Goal: Information Seeking & Learning: Learn about a topic

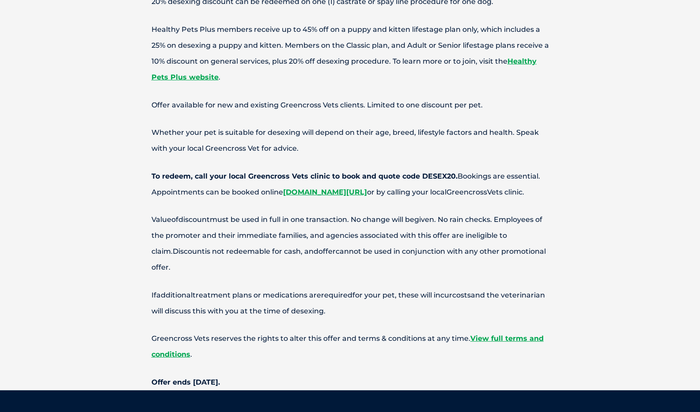
scroll to position [3433, 0]
click at [527, 334] on link "View full terms and conditions" at bounding box center [348, 346] width 392 height 24
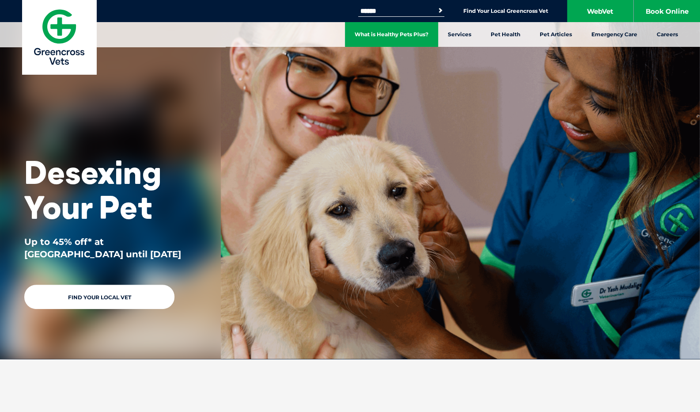
click at [421, 29] on link "What is Healthy Pets Plus?" at bounding box center [391, 34] width 93 height 25
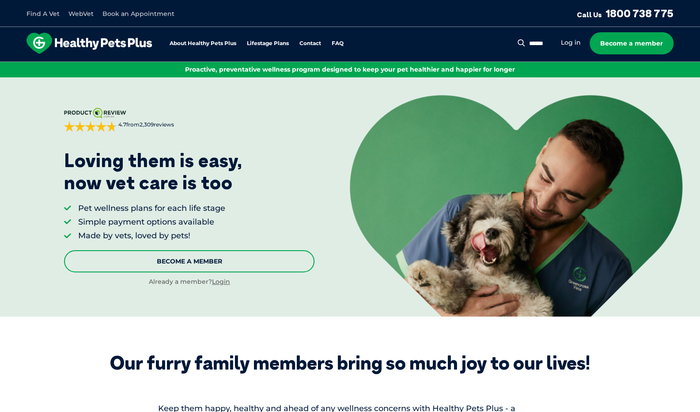
click at [201, 264] on link "Become A Member" at bounding box center [189, 261] width 250 height 22
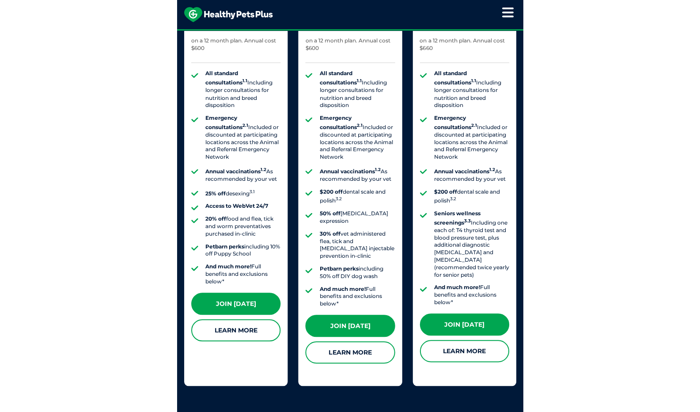
scroll to position [937, 0]
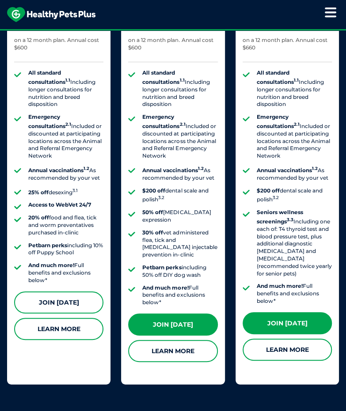
click at [72, 296] on link "Join Today" at bounding box center [58, 303] width 89 height 22
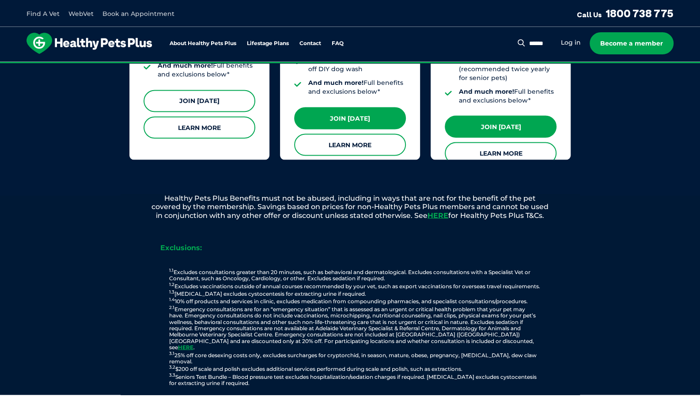
click at [250, 90] on link "Join [DATE]" at bounding box center [200, 101] width 112 height 22
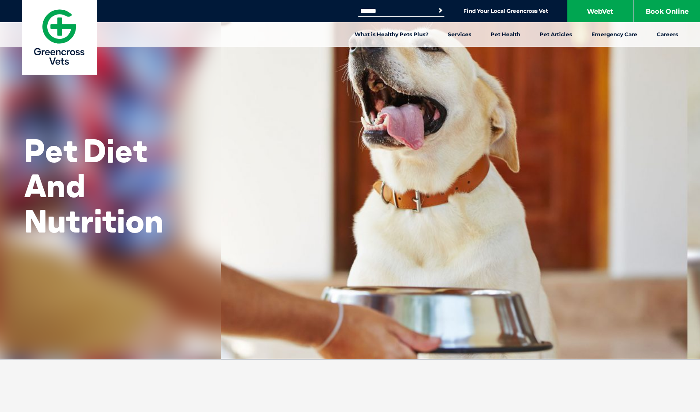
click at [59, 23] on img at bounding box center [59, 37] width 74 height 74
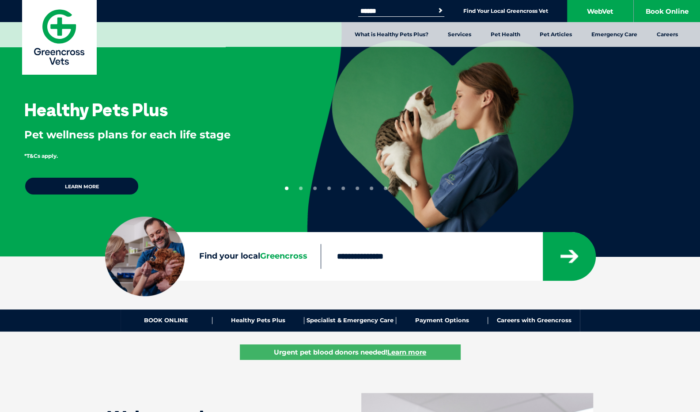
click at [353, 255] on input "Find your local Greencross" at bounding box center [432, 256] width 222 height 25
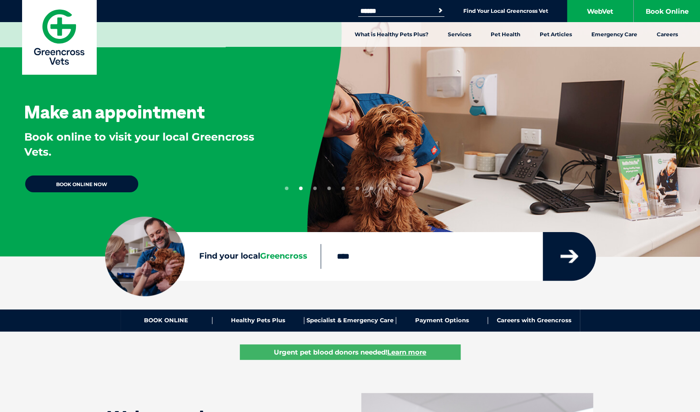
type input "****"
click at [569, 258] on icon "submit" at bounding box center [570, 256] width 18 height 13
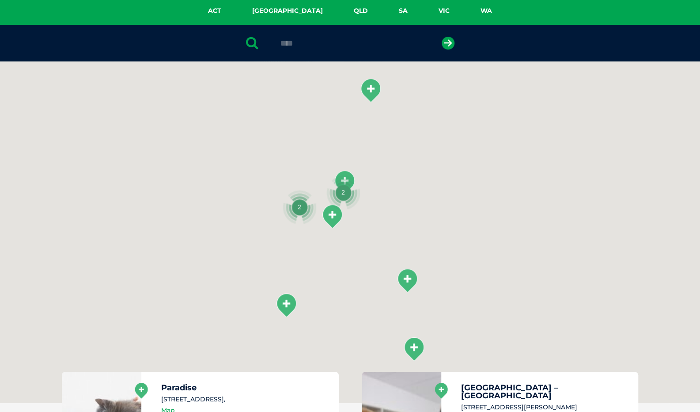
scroll to position [203, 0]
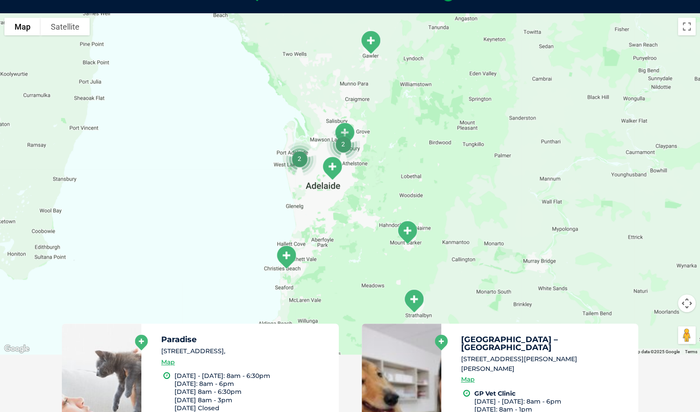
click at [373, 187] on div at bounding box center [350, 183] width 700 height 341
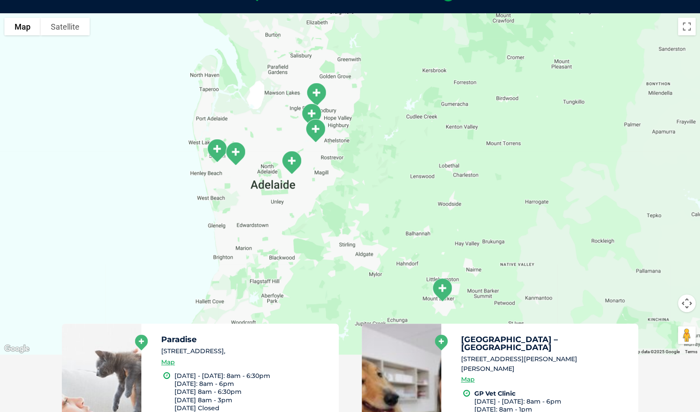
click at [355, 155] on div at bounding box center [350, 183] width 700 height 341
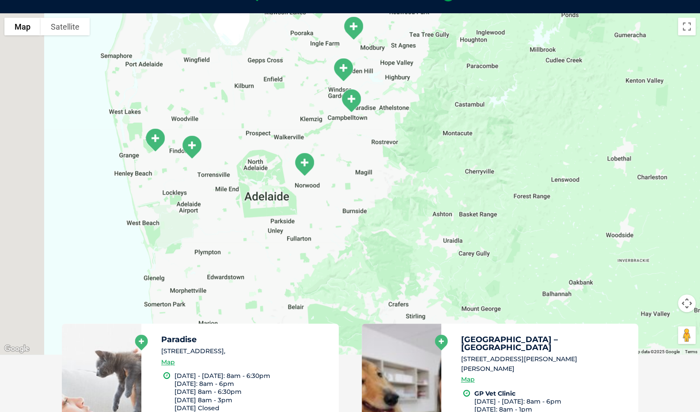
drag, startPoint x: 259, startPoint y: 182, endPoint x: 342, endPoint y: 163, distance: 85.1
click at [342, 163] on div at bounding box center [350, 183] width 700 height 341
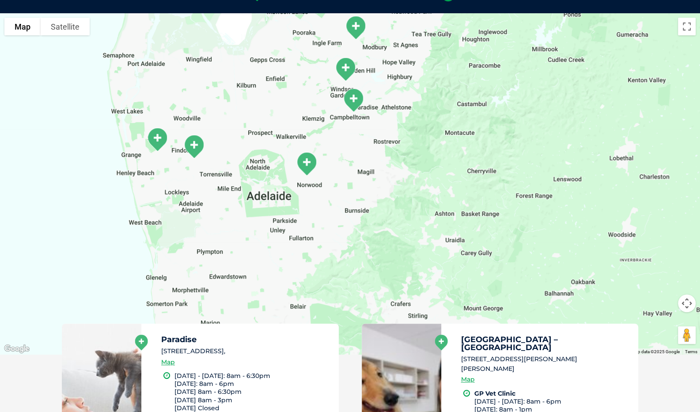
click at [342, 163] on div at bounding box center [350, 183] width 700 height 341
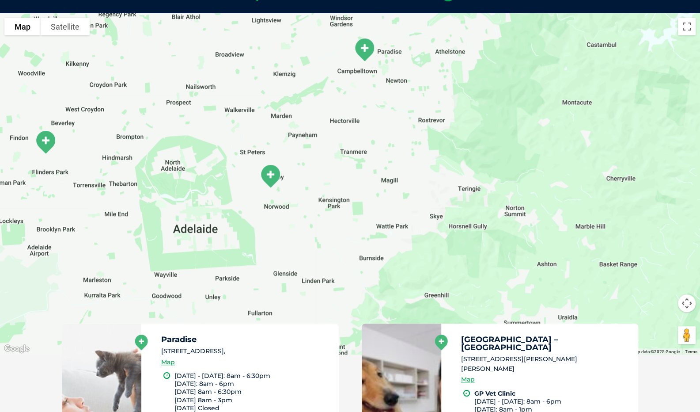
click at [274, 180] on img "Greencross Vet Centre – Norwood" at bounding box center [270, 175] width 29 height 31
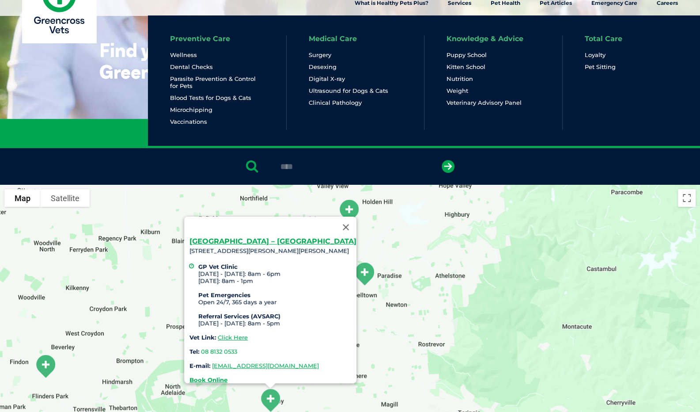
scroll to position [0, 0]
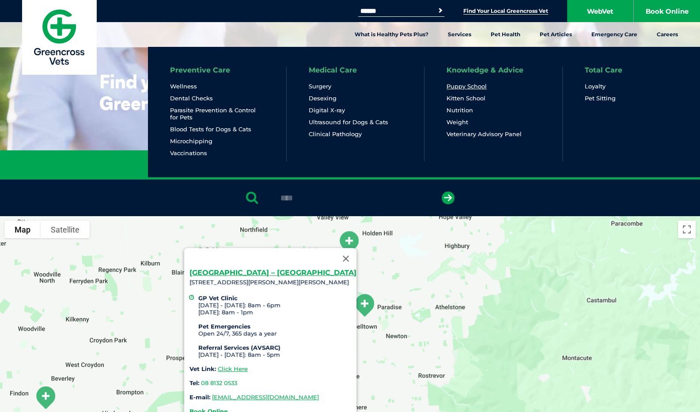
click at [460, 83] on link "Puppy School" at bounding box center [467, 87] width 40 height 8
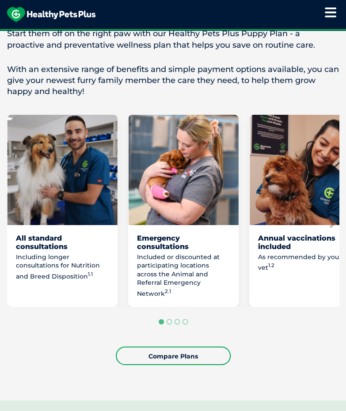
scroll to position [666, 0]
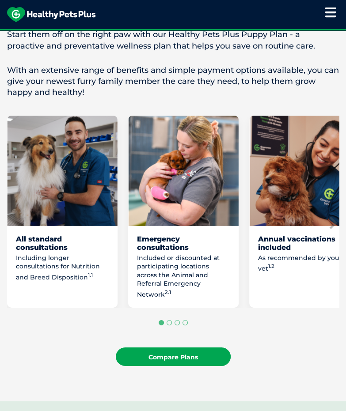
click at [181, 350] on link "Compare Plans" at bounding box center [173, 357] width 115 height 19
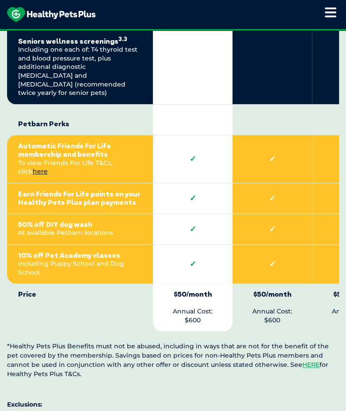
scroll to position [2369, 0]
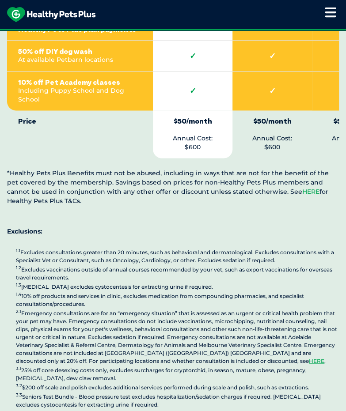
click at [302, 188] on link "HERE" at bounding box center [310, 192] width 17 height 8
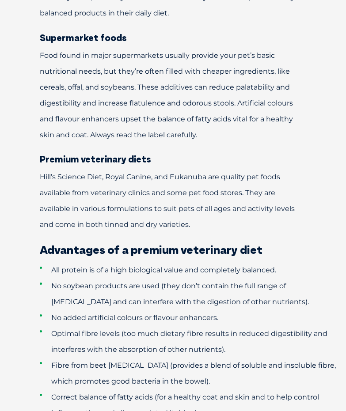
scroll to position [750, 0]
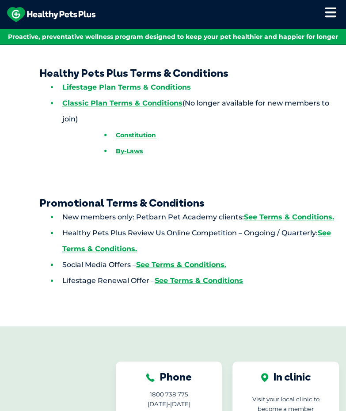
click at [173, 91] on link "Lifestage Plan Terms & Conditions" at bounding box center [126, 87] width 129 height 8
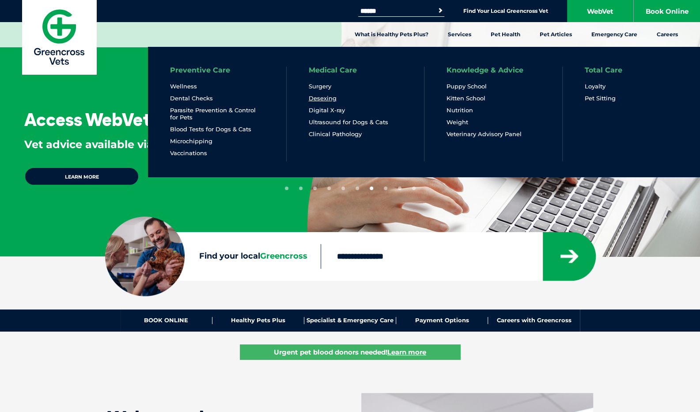
click at [329, 101] on link "Desexing" at bounding box center [323, 99] width 28 height 8
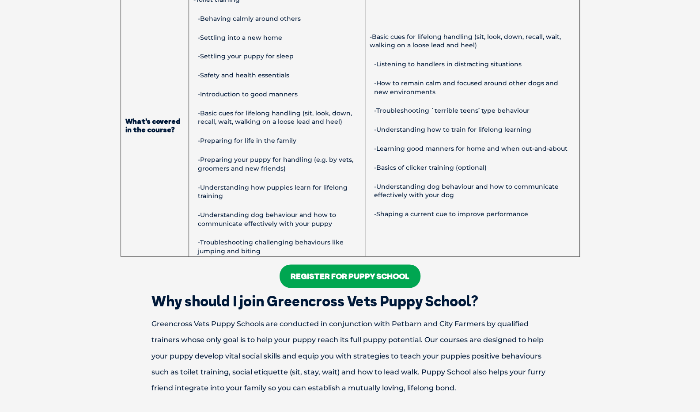
scroll to position [738, 0]
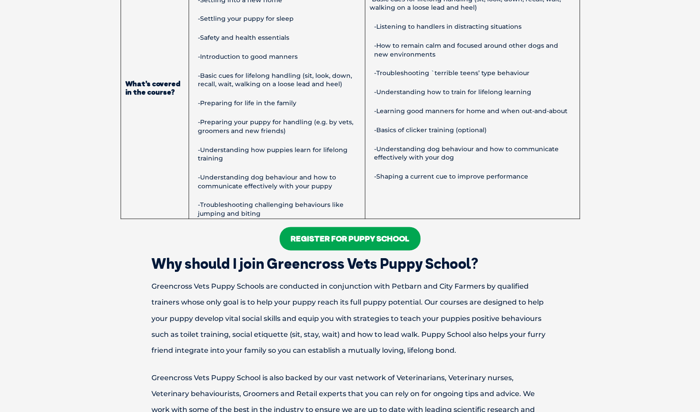
click at [326, 241] on link "Register For Puppy School" at bounding box center [350, 238] width 141 height 23
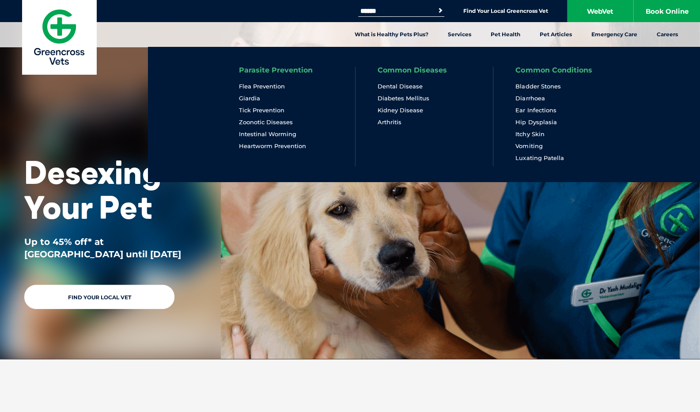
click at [292, 71] on link "Parasite Prevention" at bounding box center [276, 70] width 74 height 7
click at [287, 73] on link "Parasite Prevention" at bounding box center [276, 70] width 74 height 7
click at [273, 85] on link "Flea Prevention" at bounding box center [262, 87] width 46 height 8
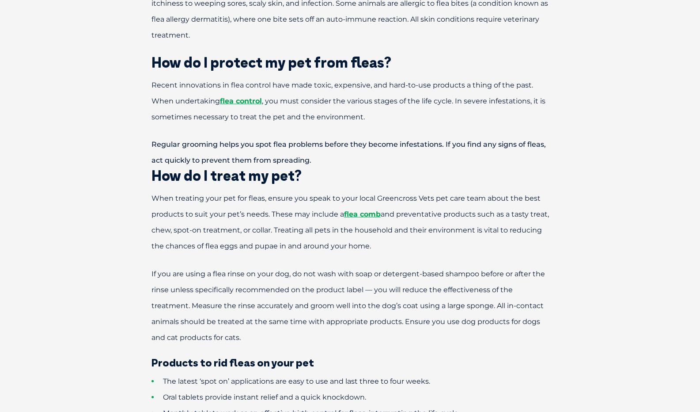
scroll to position [1319, 0]
